Goal: Check status: Check status

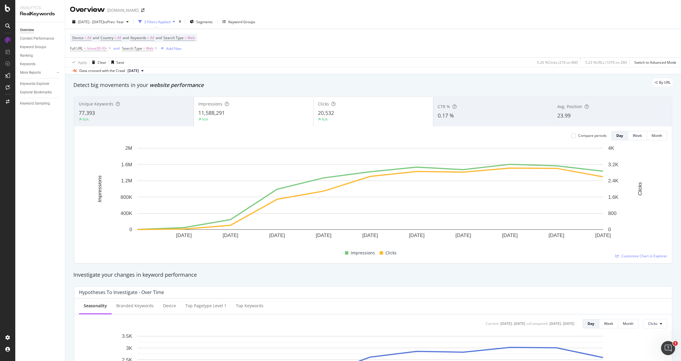
click at [330, 40] on div "Device = All and Country = All and Keywords = All and Search Type = Web Full UR…" at bounding box center [373, 43] width 607 height 28
click at [119, 20] on span "vs Prev. Year" at bounding box center [114, 21] width 20 height 5
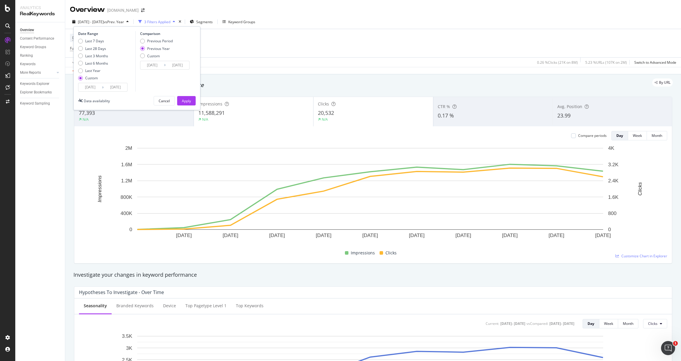
click at [113, 84] on input "2025/08/16" at bounding box center [116, 87] width 24 height 8
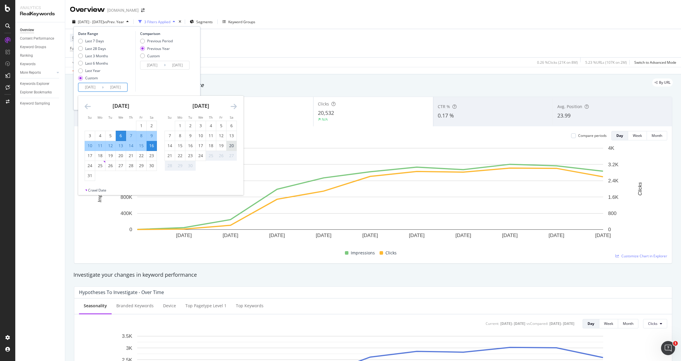
click at [231, 141] on div "20" at bounding box center [232, 146] width 10 height 10
type input "2025/09/20"
type input "2024/09/21"
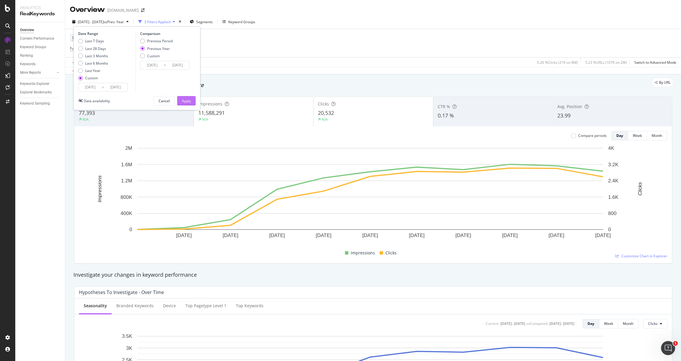
click at [190, 99] on div "Apply" at bounding box center [186, 100] width 9 height 5
